Goal: Check status

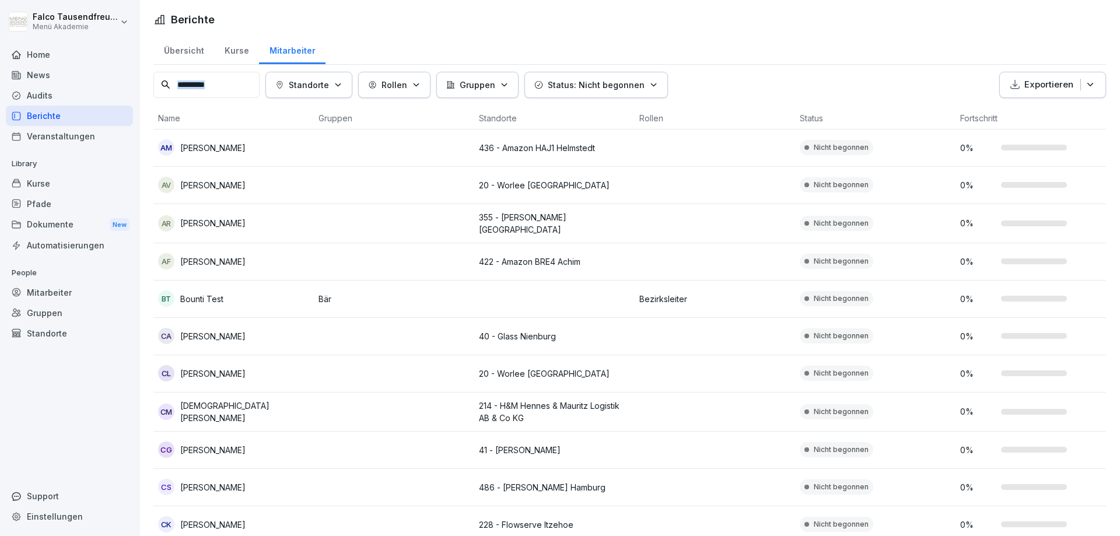
click at [1119, 22] on html "Falco Tausendfreund Menü Akademie Home News Audits Berichte Veranstaltungen Lib…" at bounding box center [560, 268] width 1120 height 536
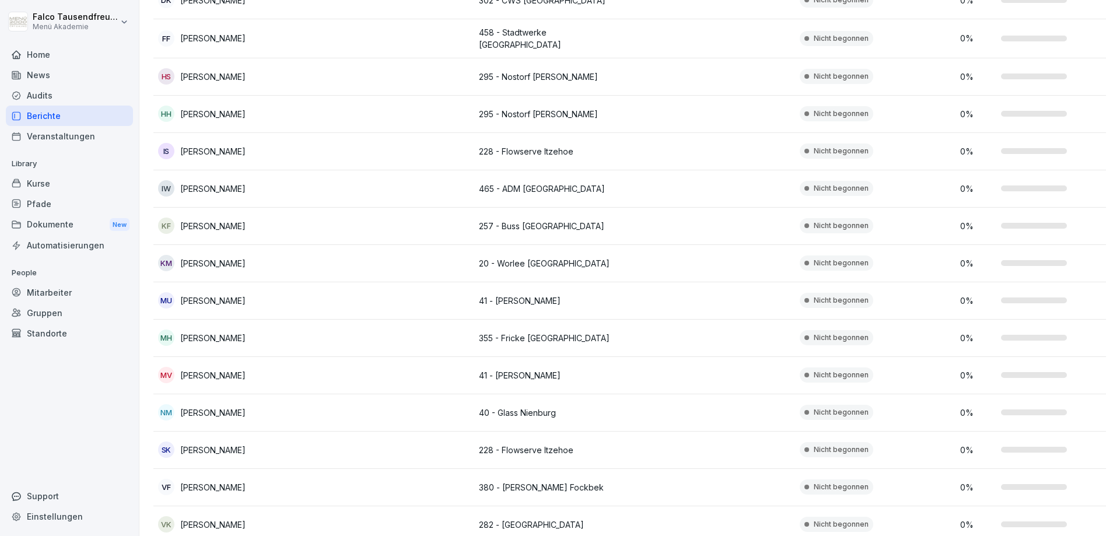
scroll to position [650, 0]
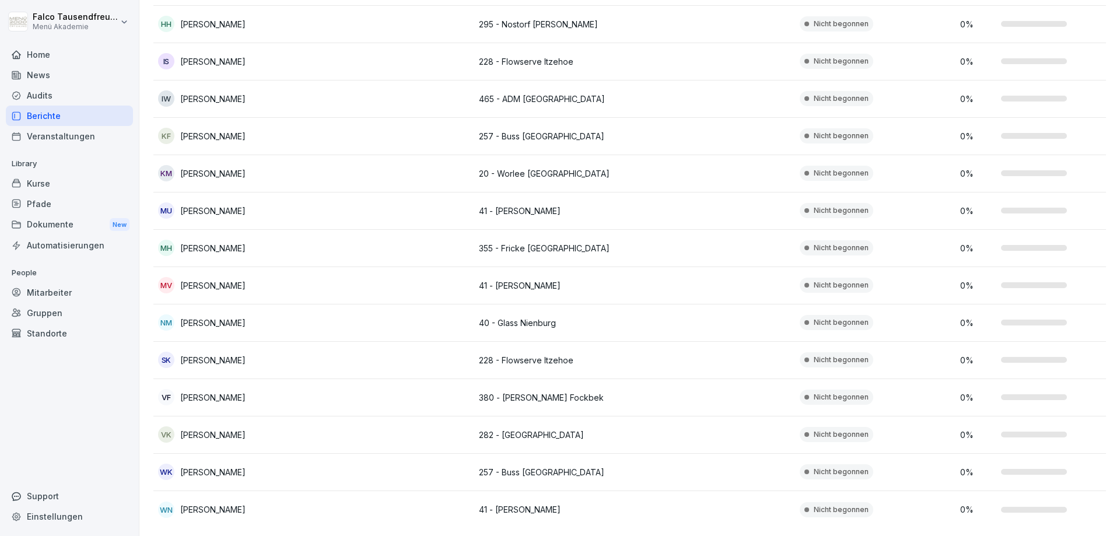
drag, startPoint x: 256, startPoint y: 255, endPoint x: 165, endPoint y: 245, distance: 91.5
click at [165, 245] on td "MH Michael Höling" at bounding box center [233, 248] width 160 height 37
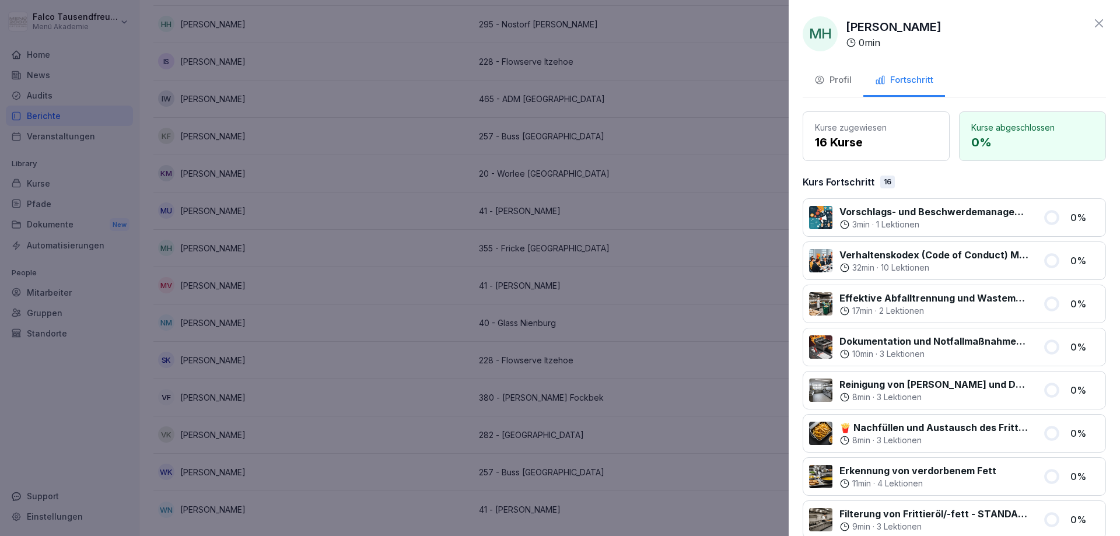
click at [165, 225] on div at bounding box center [560, 268] width 1120 height 536
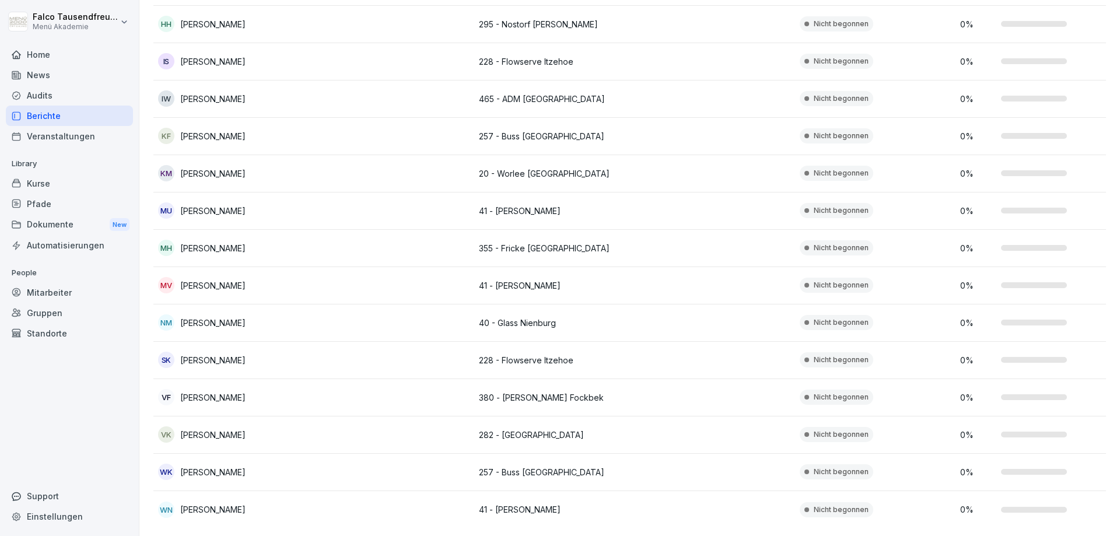
click at [171, 283] on div "MV" at bounding box center [166, 285] width 16 height 16
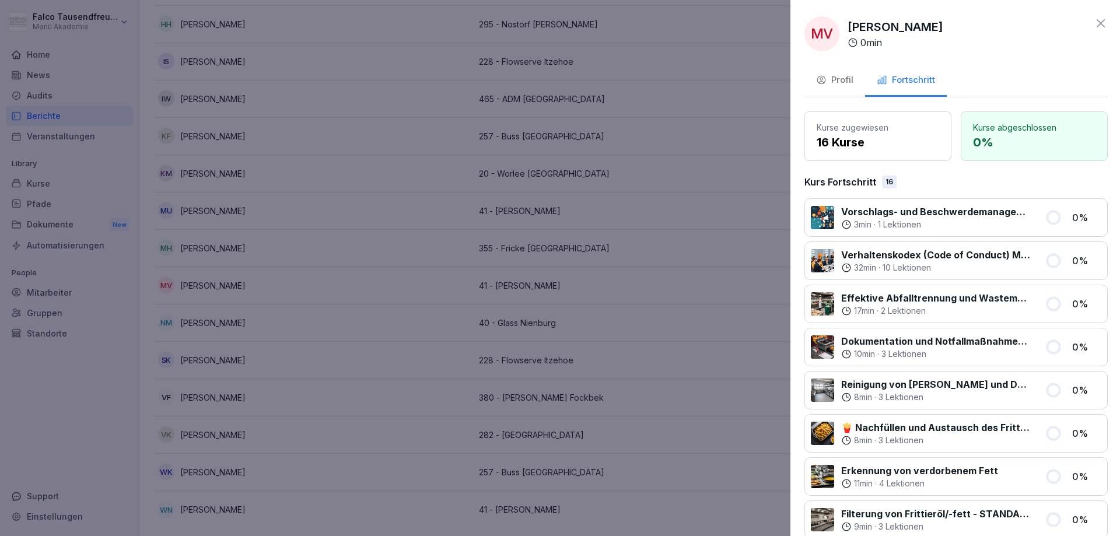
click at [159, 251] on div at bounding box center [560, 268] width 1120 height 536
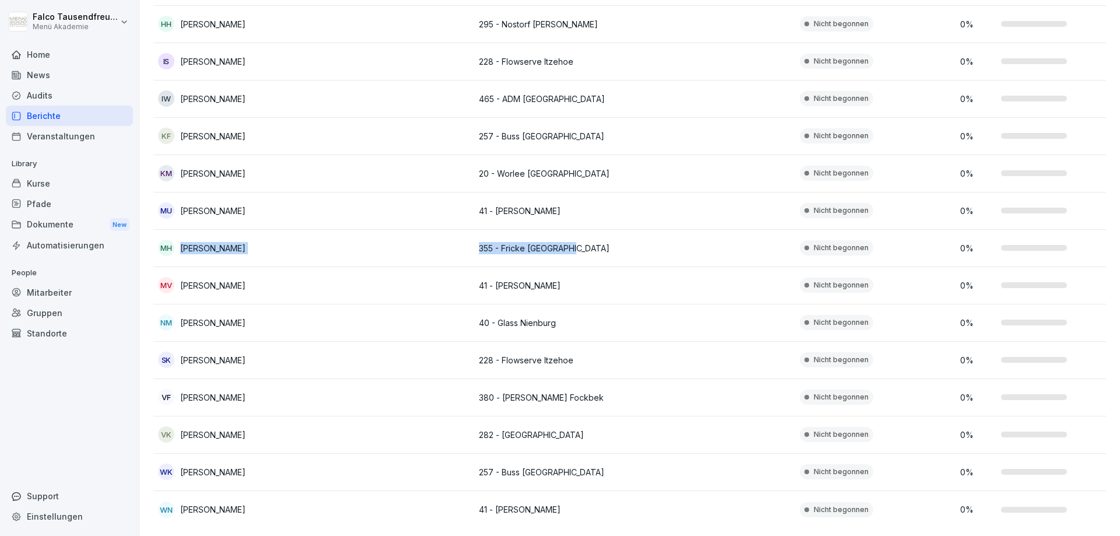
drag, startPoint x: 159, startPoint y: 251, endPoint x: 577, endPoint y: 248, distance: 418.1
click at [577, 248] on tr "MH Michael Höling 355 - Fricke Heeslingen Nicht begonnen 0 %" at bounding box center [634, 248] width 962 height 37
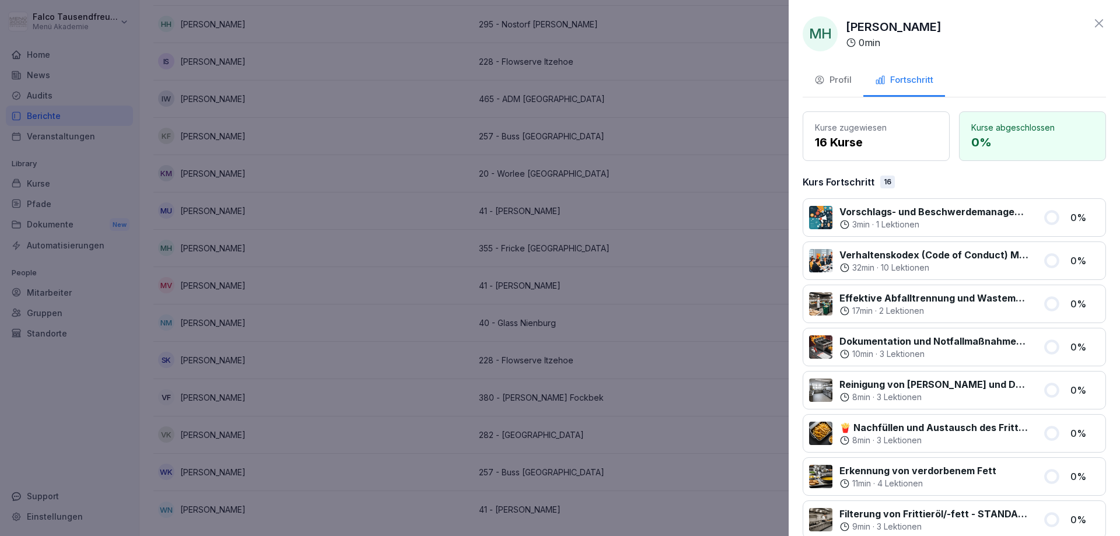
click at [577, 248] on div at bounding box center [560, 268] width 1120 height 536
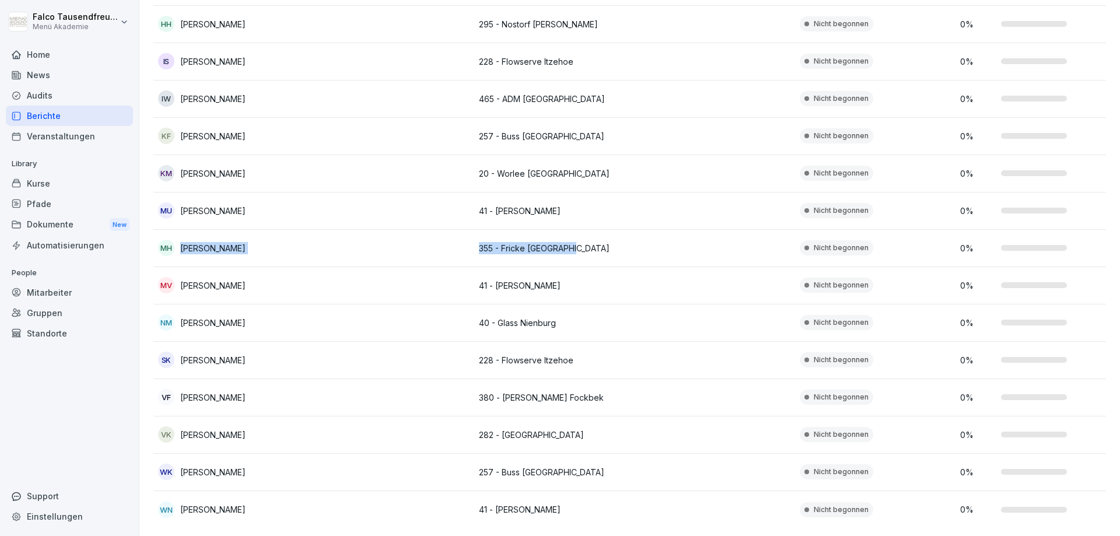
copy tr "Michael Höling 355 - Fricke Heeslingen"
drag, startPoint x: 577, startPoint y: 248, endPoint x: 191, endPoint y: 248, distance: 385.4
click at [191, 248] on tr "MH Michael Höling 355 - Fricke Heeslingen Nicht begonnen 0 %" at bounding box center [634, 248] width 962 height 37
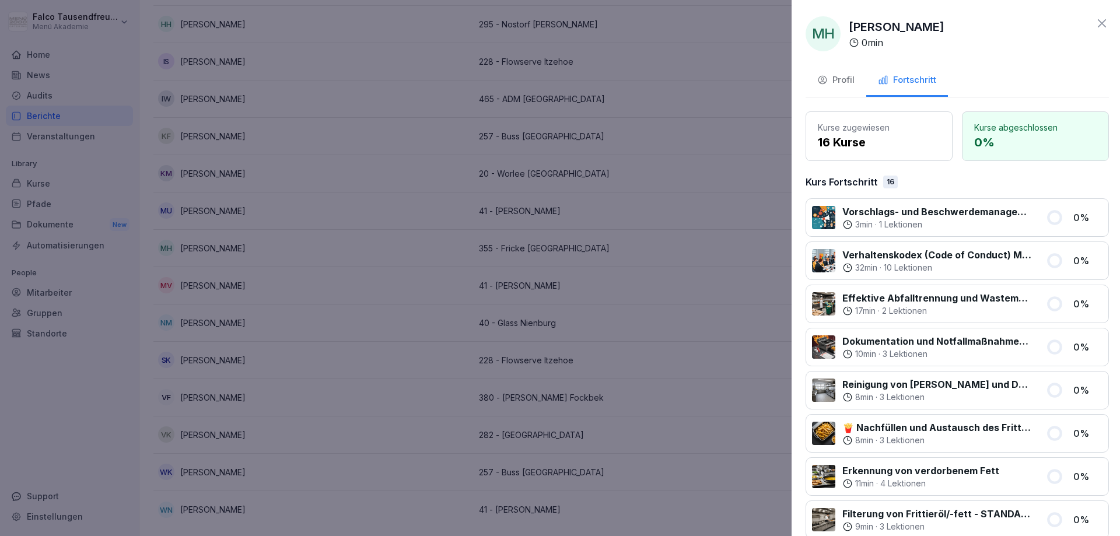
click at [295, 165] on div at bounding box center [560, 268] width 1120 height 536
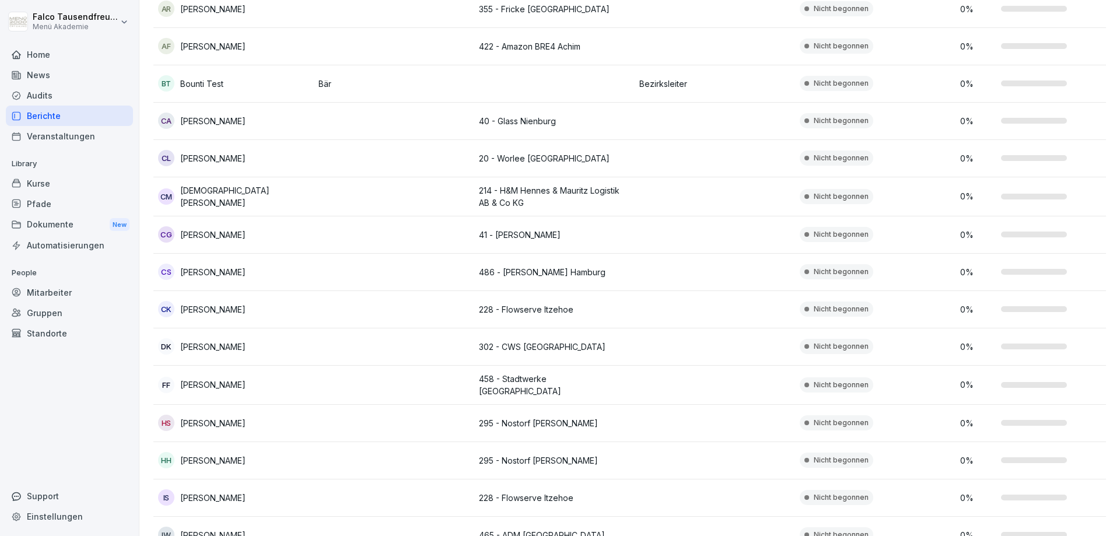
scroll to position [0, 0]
